Goal: Entertainment & Leisure: Consume media (video, audio)

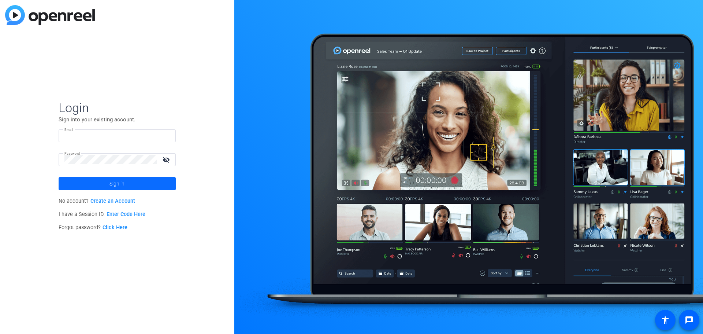
type input "[EMAIL_ADDRESS][DOMAIN_NAME]"
click at [106, 181] on span at bounding box center [117, 184] width 117 height 18
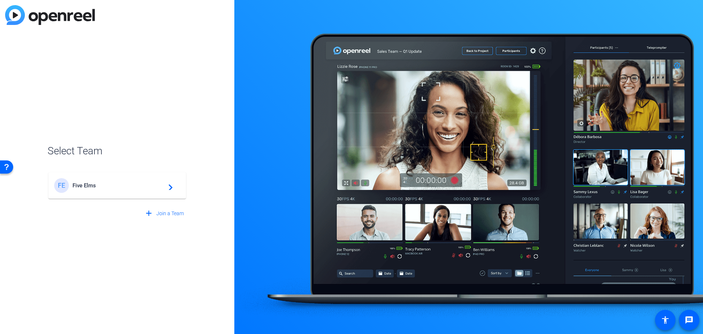
click at [97, 184] on span "Five Elms" at bounding box center [119, 185] width 92 height 7
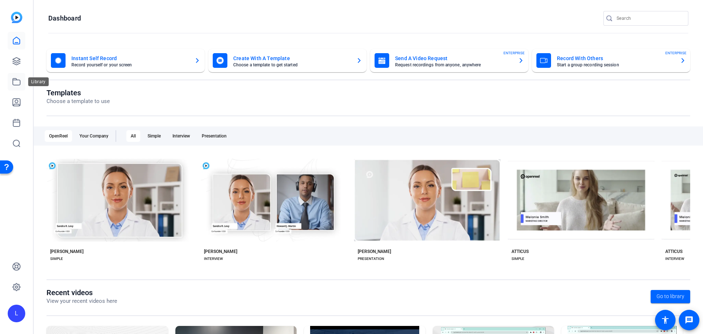
click at [19, 83] on icon at bounding box center [16, 81] width 9 height 9
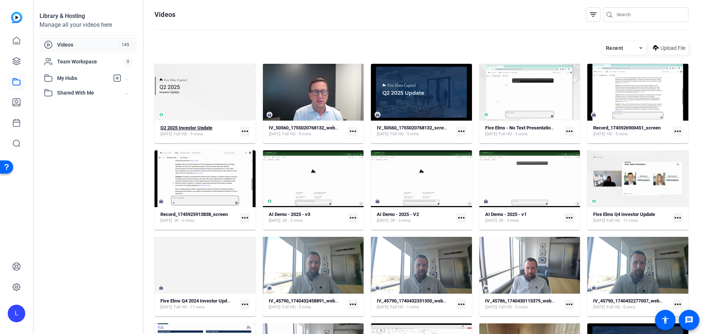
click at [200, 129] on strong "Q2 2025 Investor Update" at bounding box center [186, 127] width 52 height 5
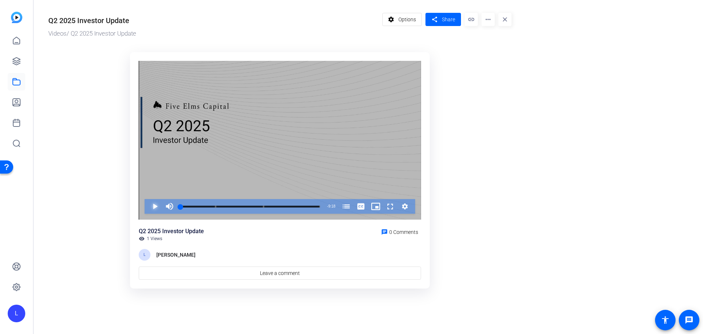
click at [148, 205] on span "Video Player" at bounding box center [148, 206] width 0 height 15
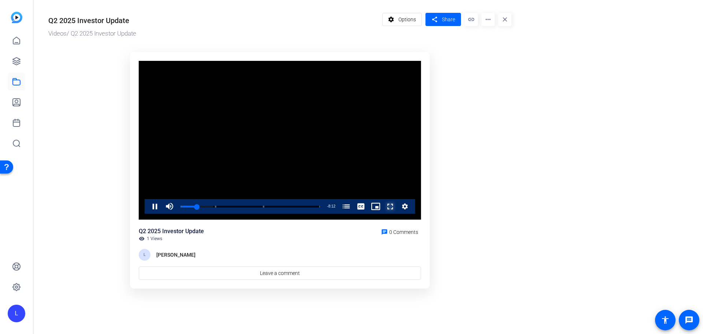
click at [383, 206] on span "Video Player" at bounding box center [383, 206] width 0 height 15
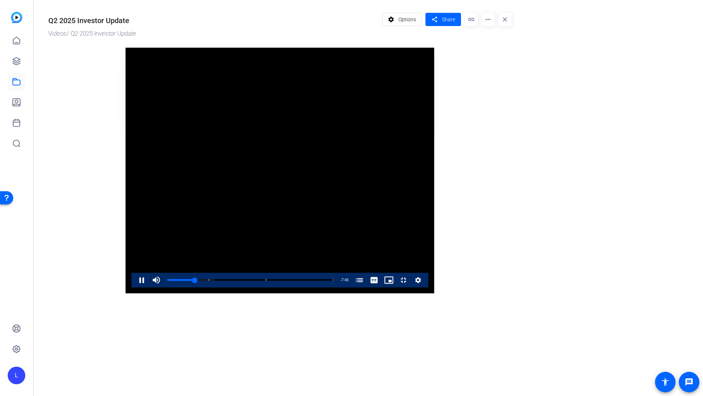
click at [357, 48] on video "Video Player" at bounding box center [280, 170] width 309 height 245
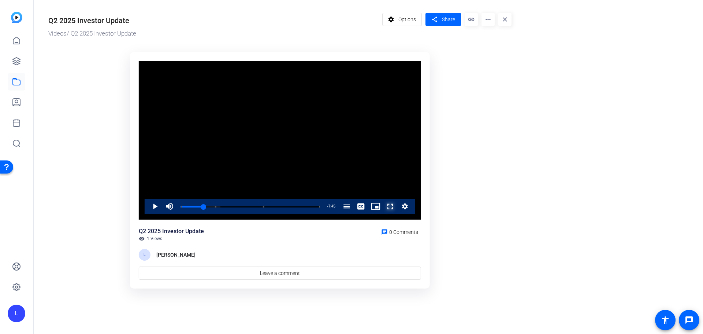
click at [383, 208] on span "Video Player" at bounding box center [383, 206] width 0 height 15
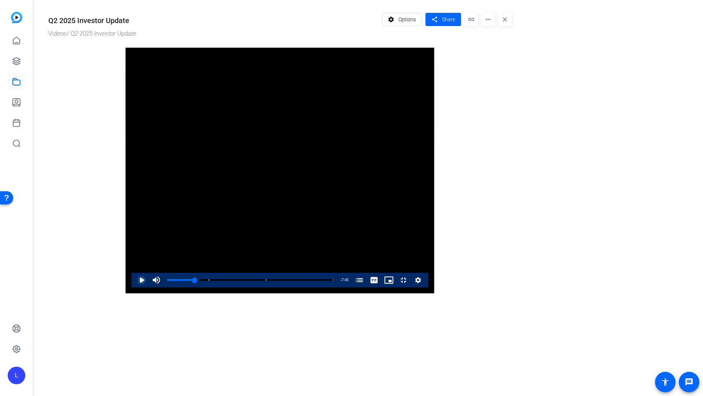
click at [134, 287] on span "Video Player" at bounding box center [134, 280] width 0 height 15
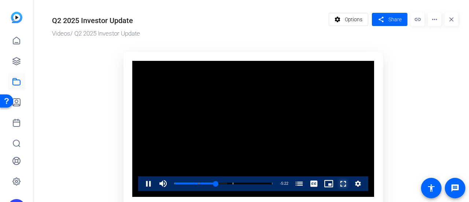
click at [336, 183] on span "Video Player" at bounding box center [336, 183] width 0 height 15
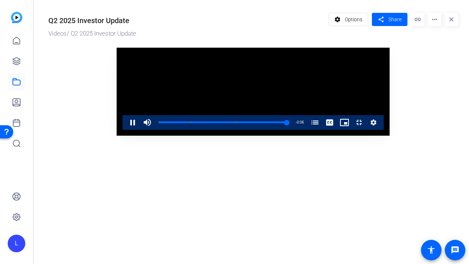
click at [139, 136] on video "Video Player" at bounding box center [253, 92] width 273 height 88
